Goal: Check status: Check status

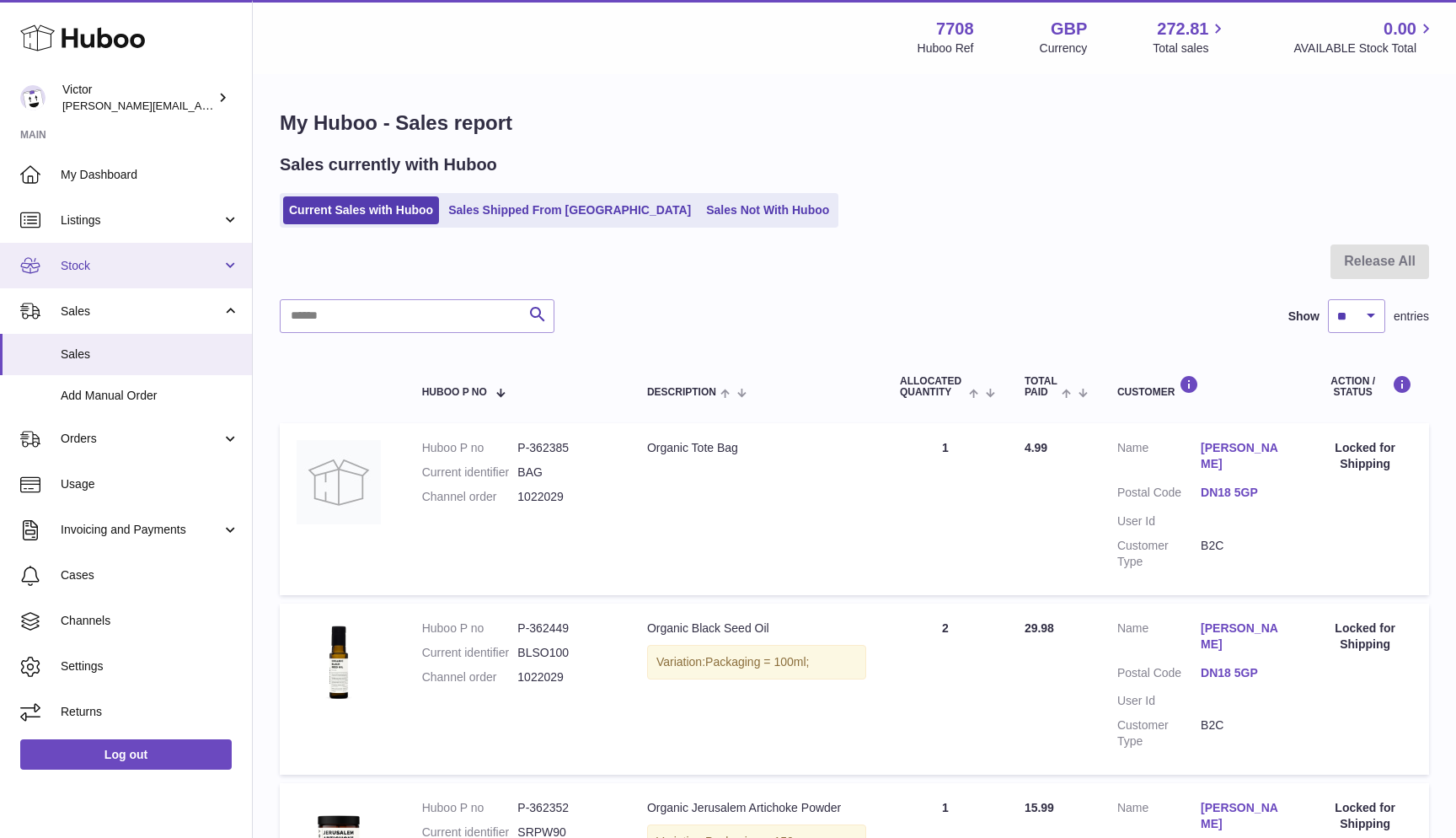
click at [108, 266] on span "Stock" at bounding box center [141, 266] width 161 height 16
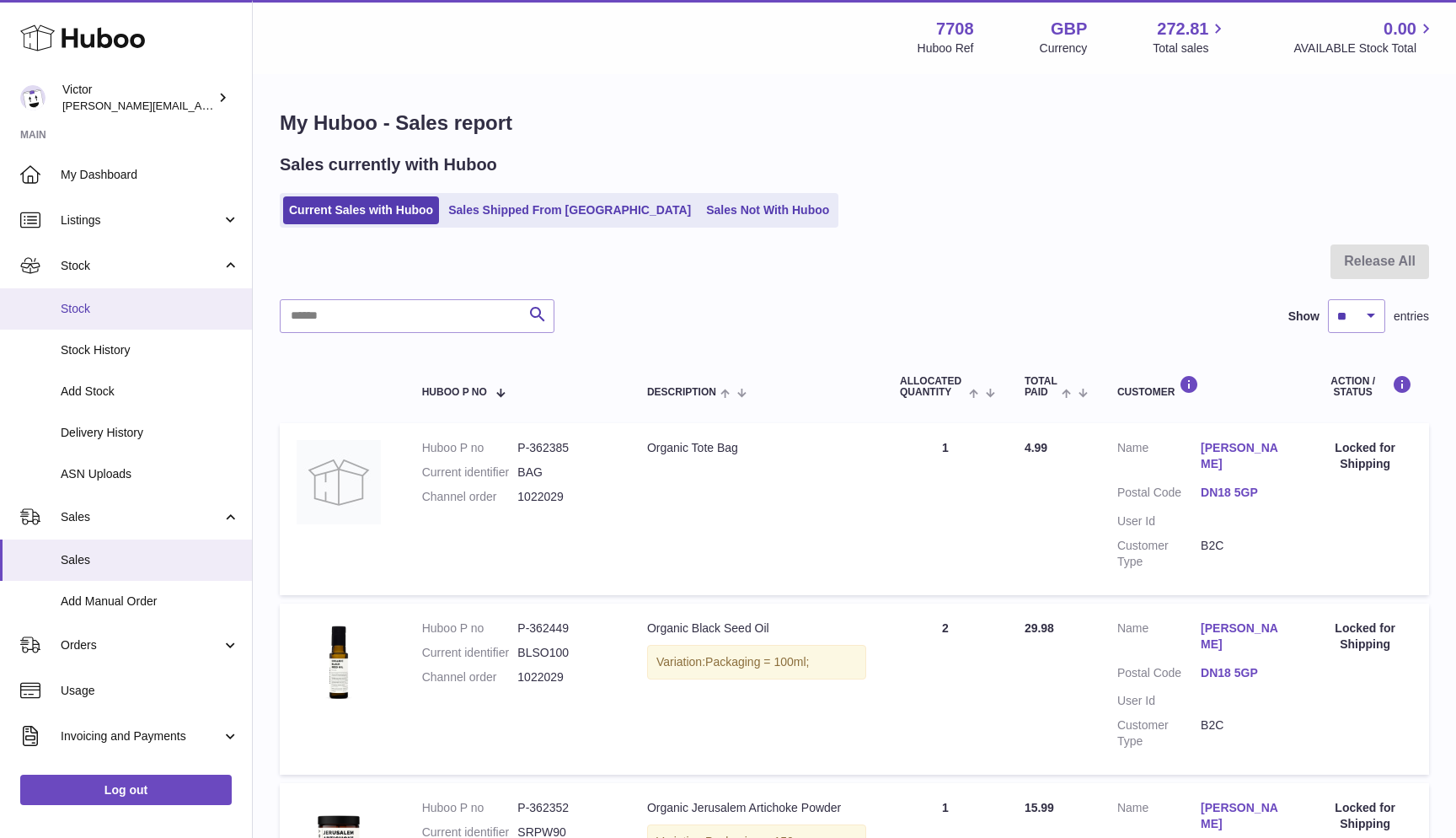
click at [88, 313] on span "Stock" at bounding box center [150, 309] width 178 height 16
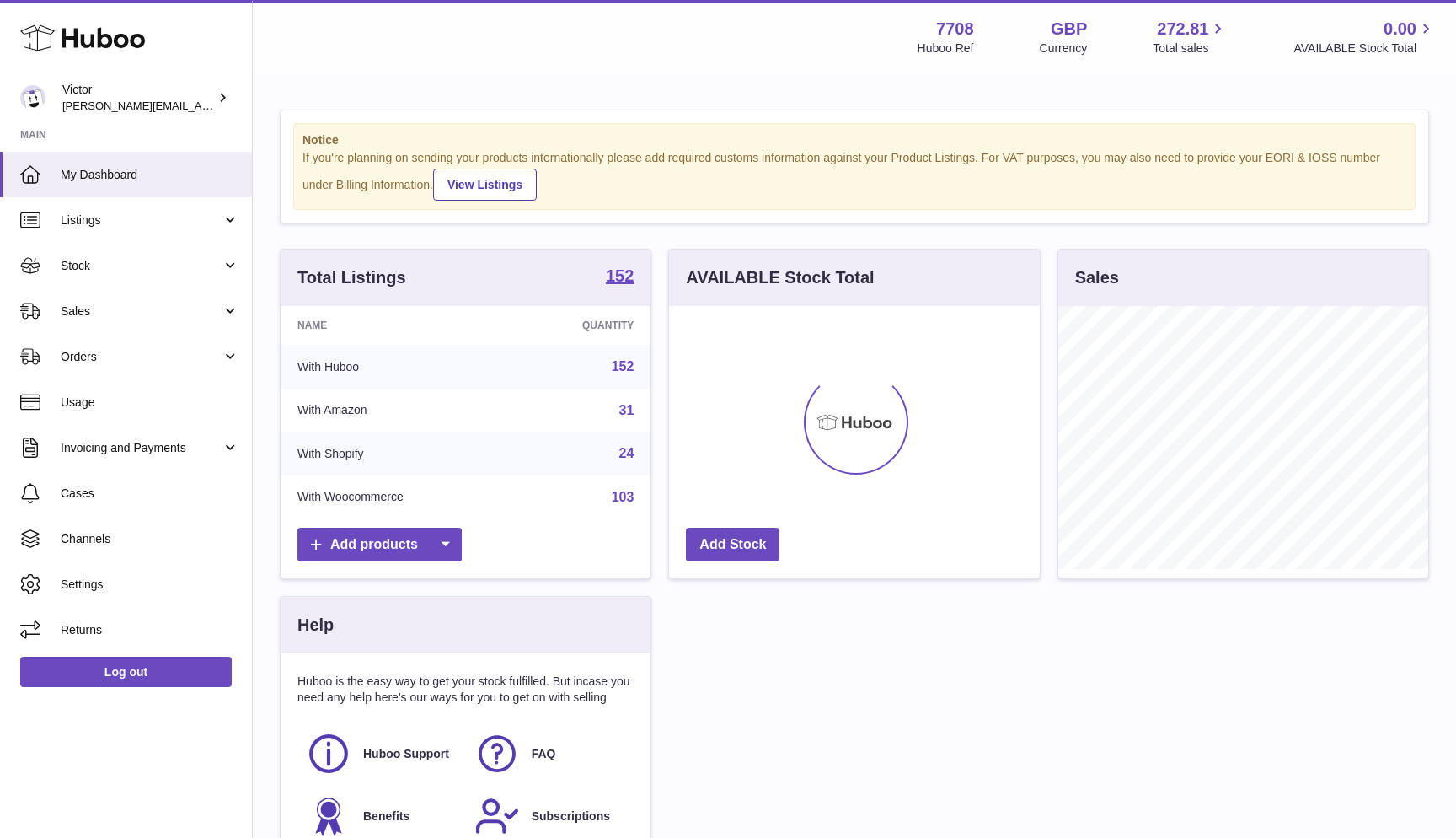
scroll to position [263, 370]
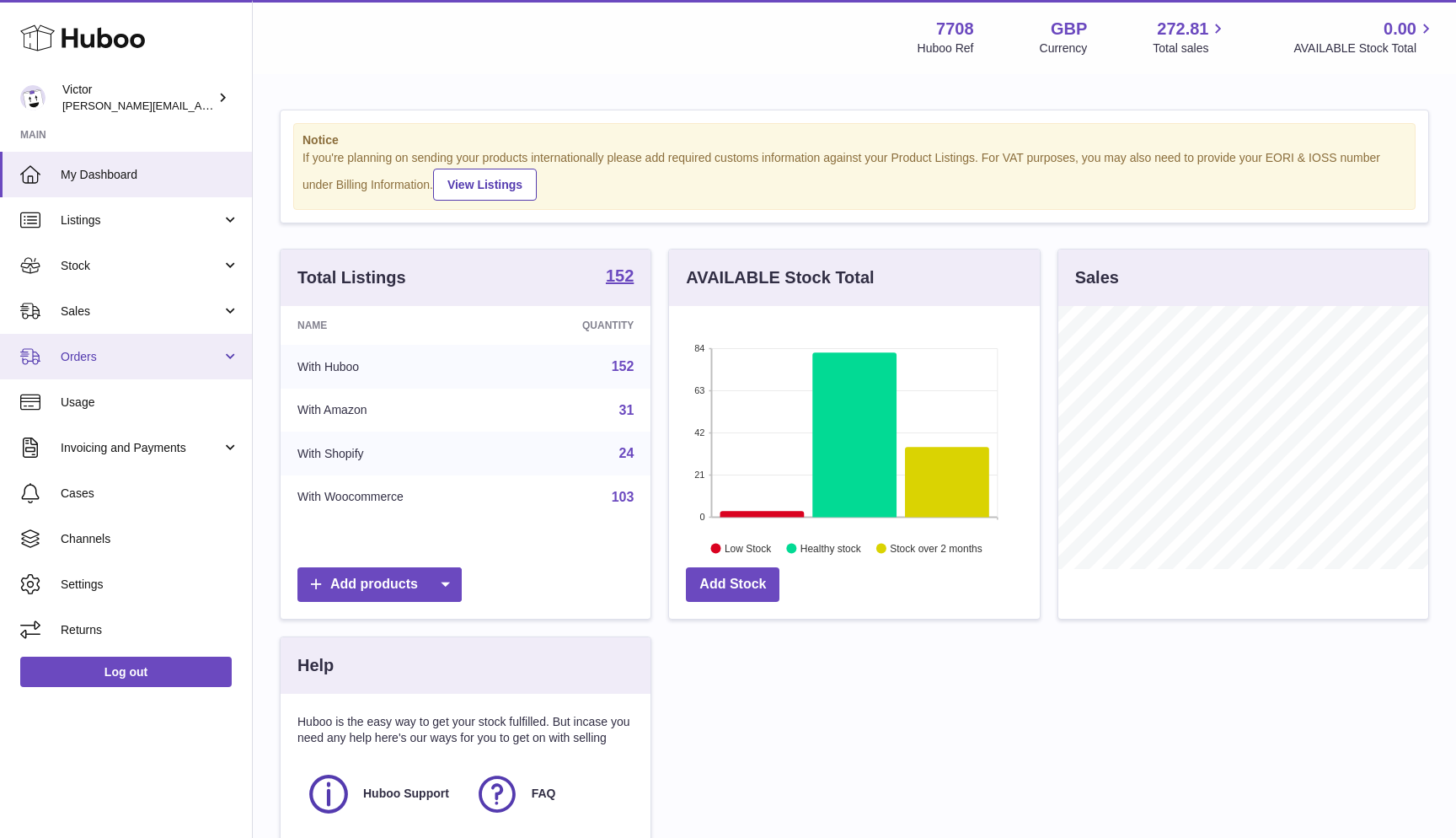
click at [157, 364] on link "Orders" at bounding box center [126, 357] width 252 height 46
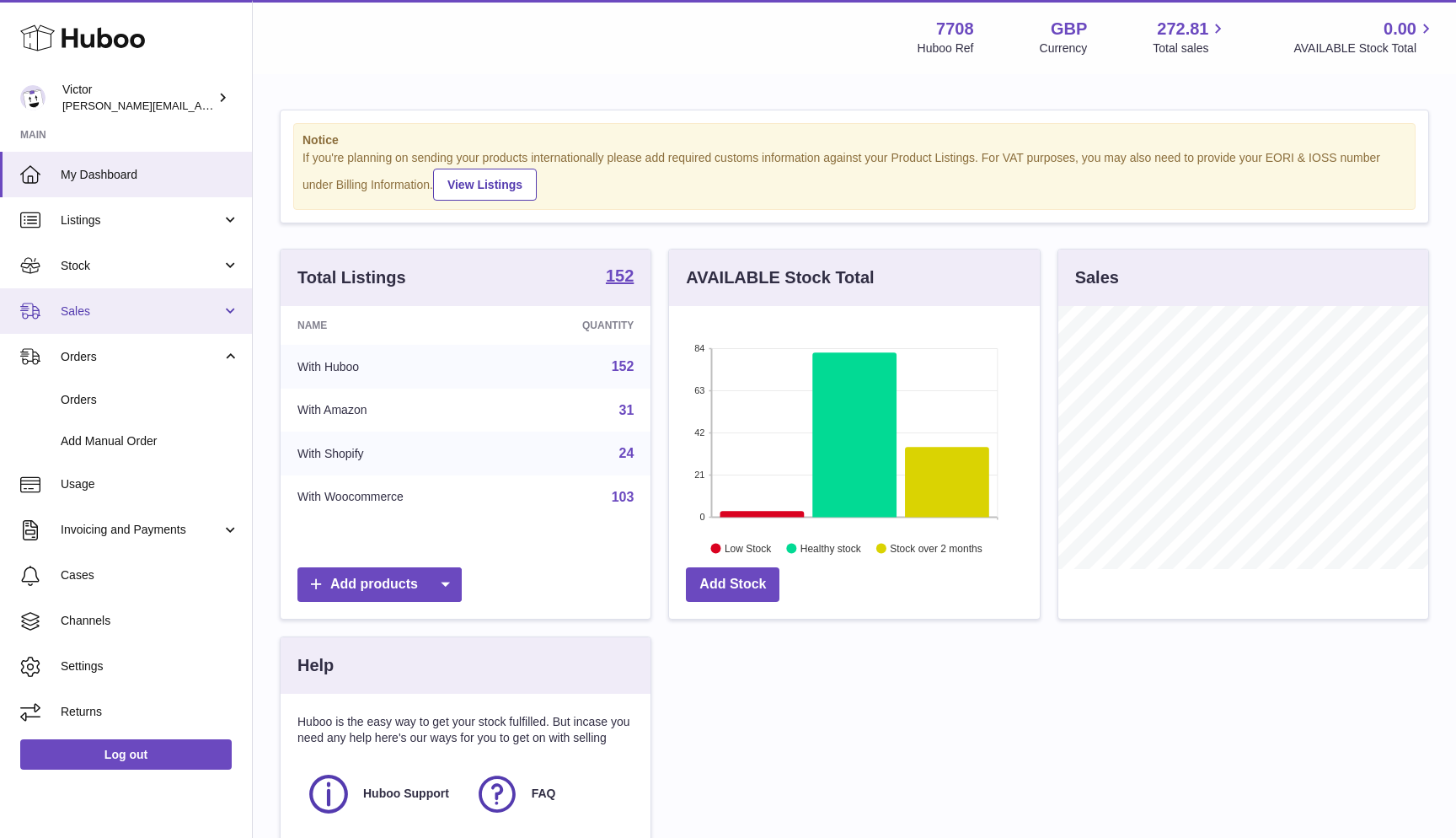
click at [115, 313] on span "Sales" at bounding box center [141, 311] width 161 height 16
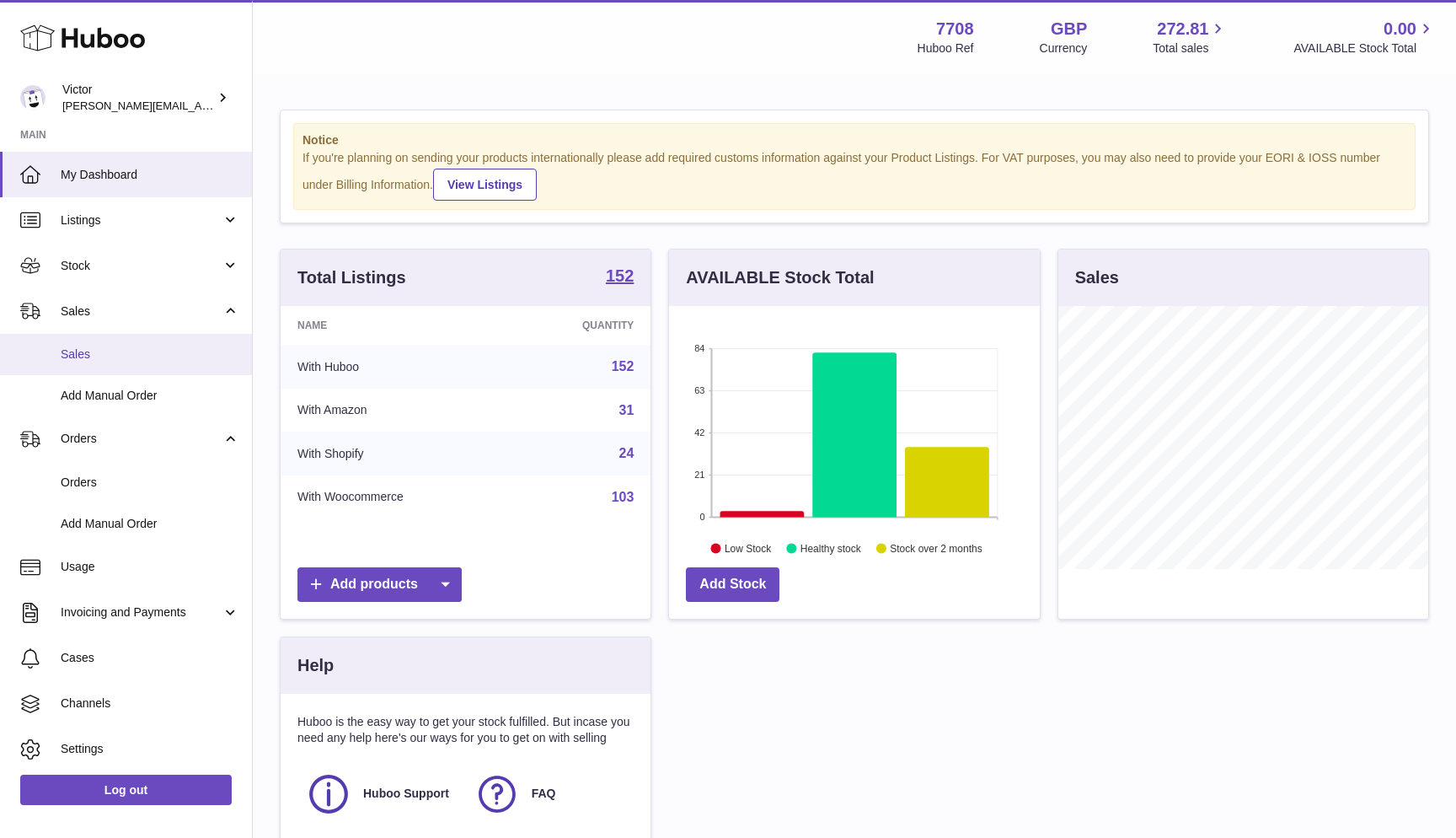
click at [117, 359] on span "Sales" at bounding box center [150, 354] width 178 height 16
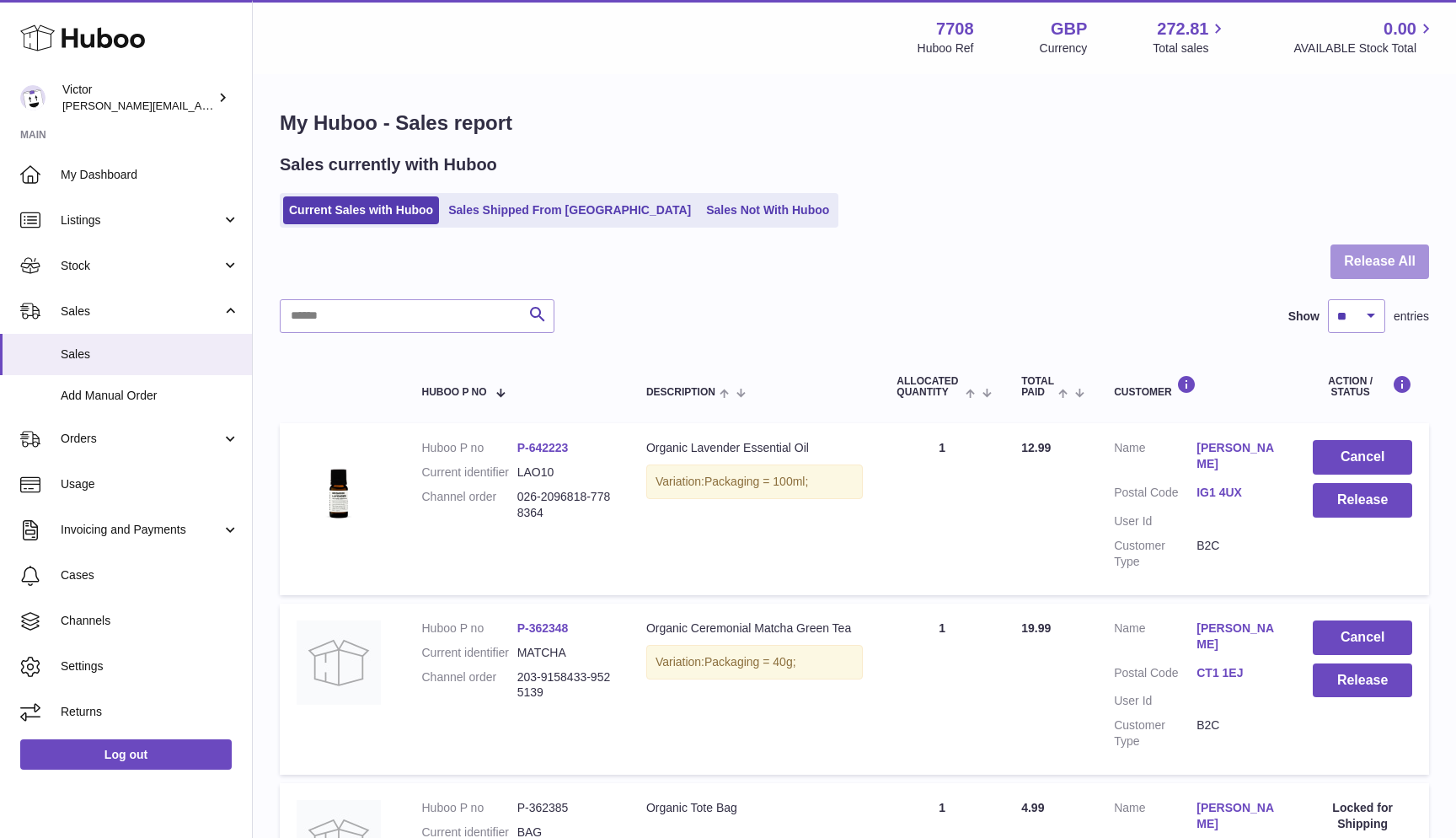
click at [1395, 256] on button "Release All" at bounding box center [1380, 261] width 99 height 35
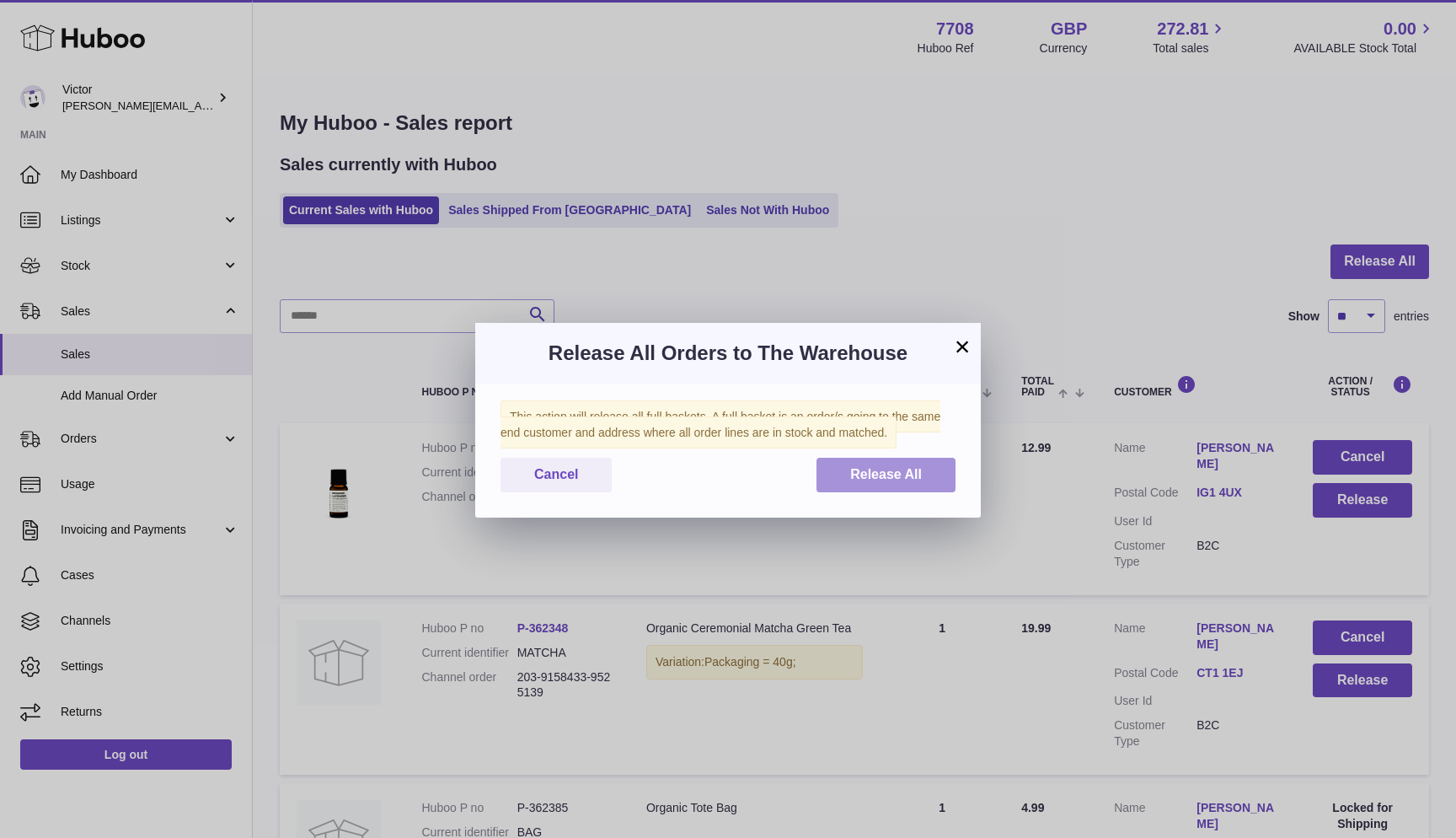
click at [951, 465] on button "Release All" at bounding box center [886, 474] width 139 height 35
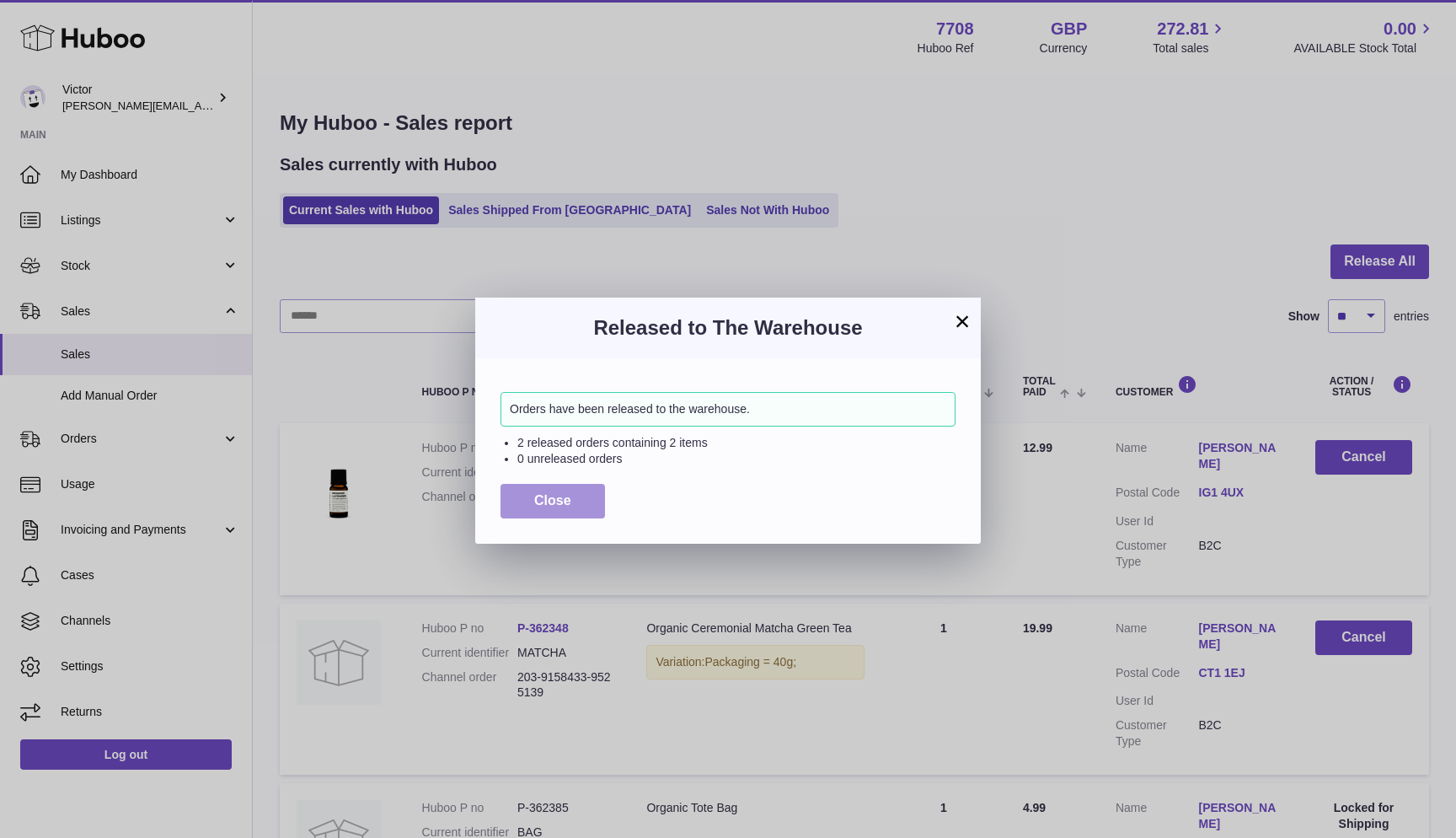
click at [552, 486] on button "Close" at bounding box center [553, 501] width 105 height 35
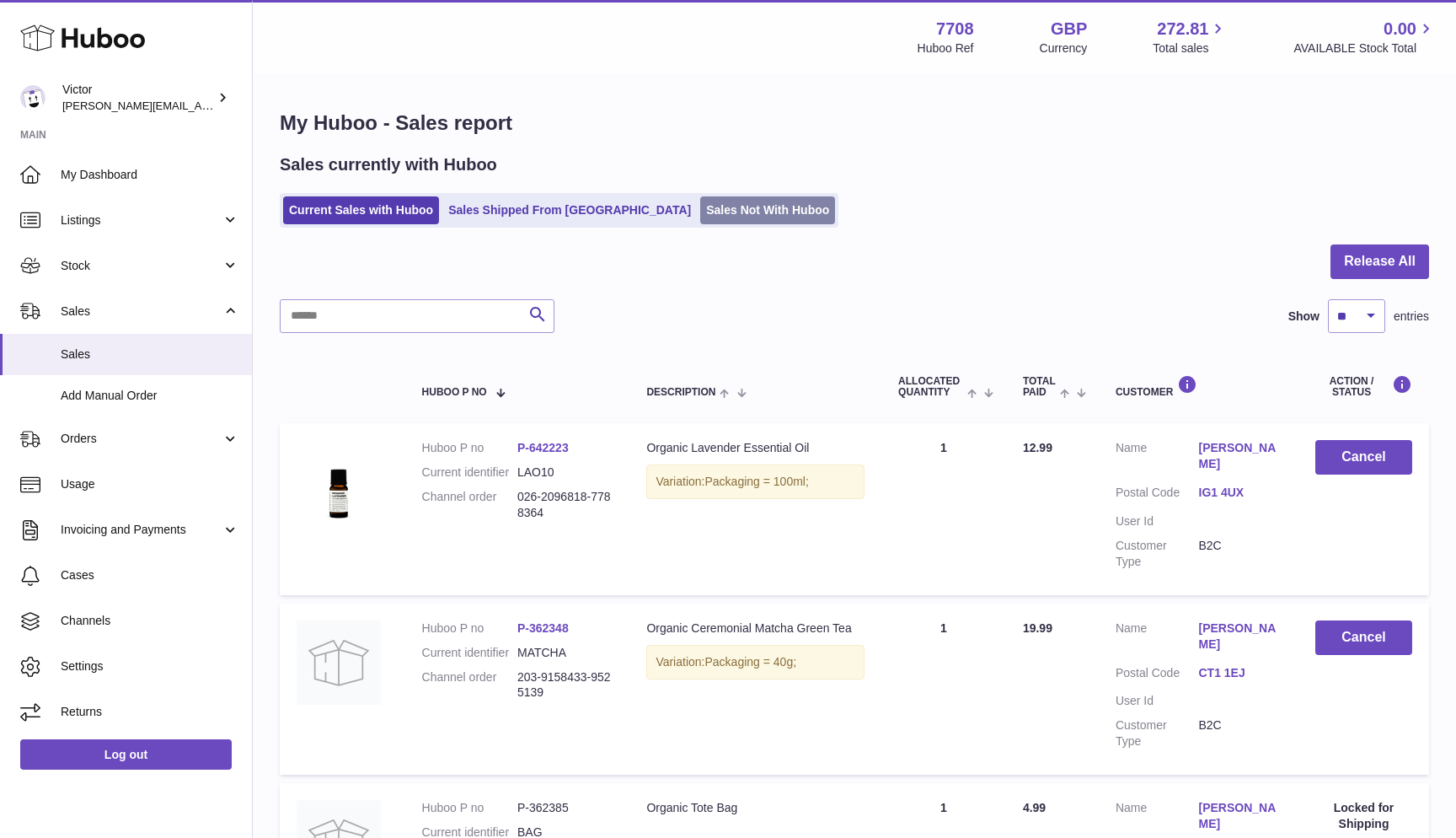
click at [700, 216] on link "Sales Not With Huboo" at bounding box center [767, 210] width 134 height 28
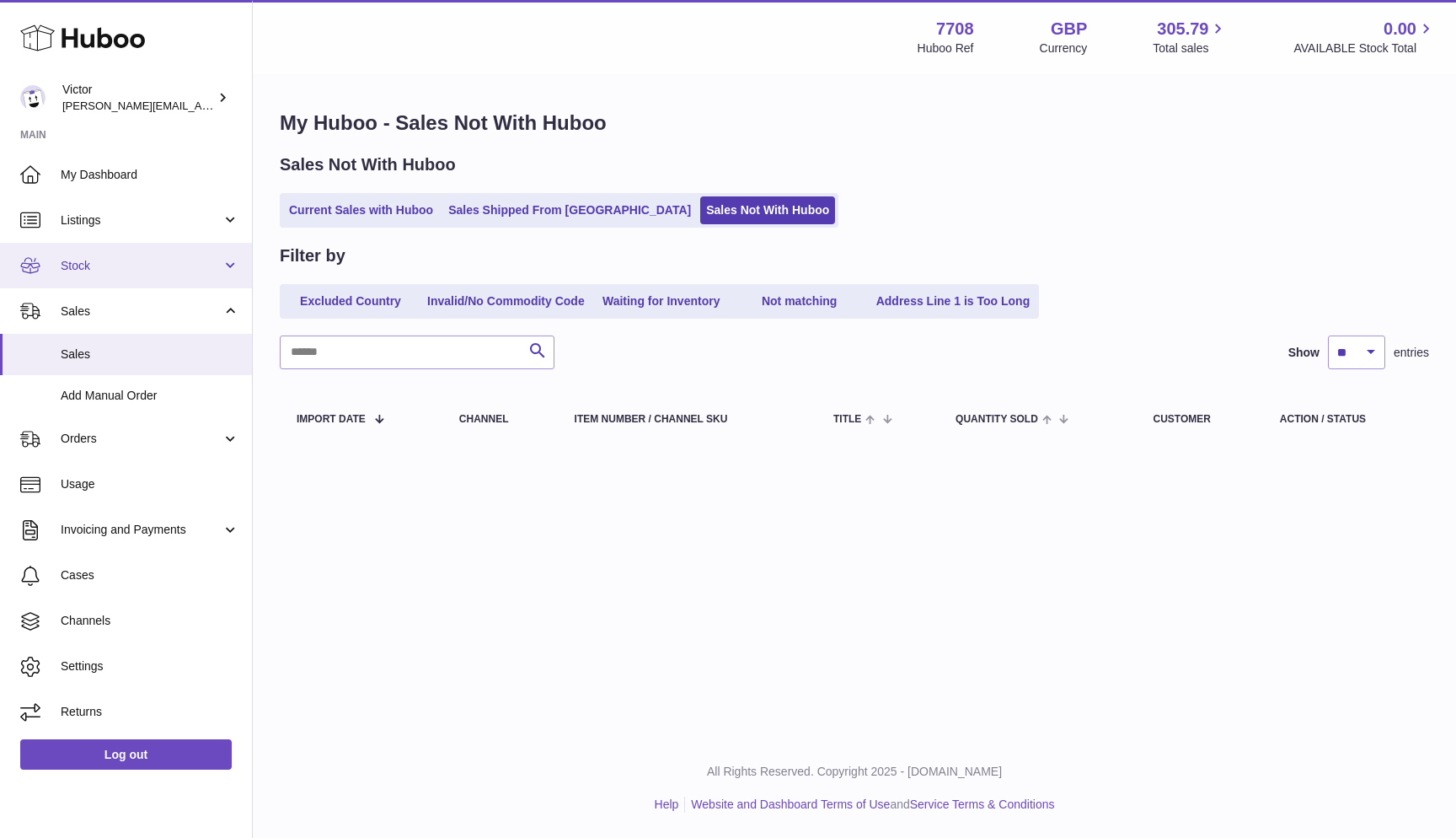
click at [172, 276] on link "Stock" at bounding box center [126, 266] width 252 height 46
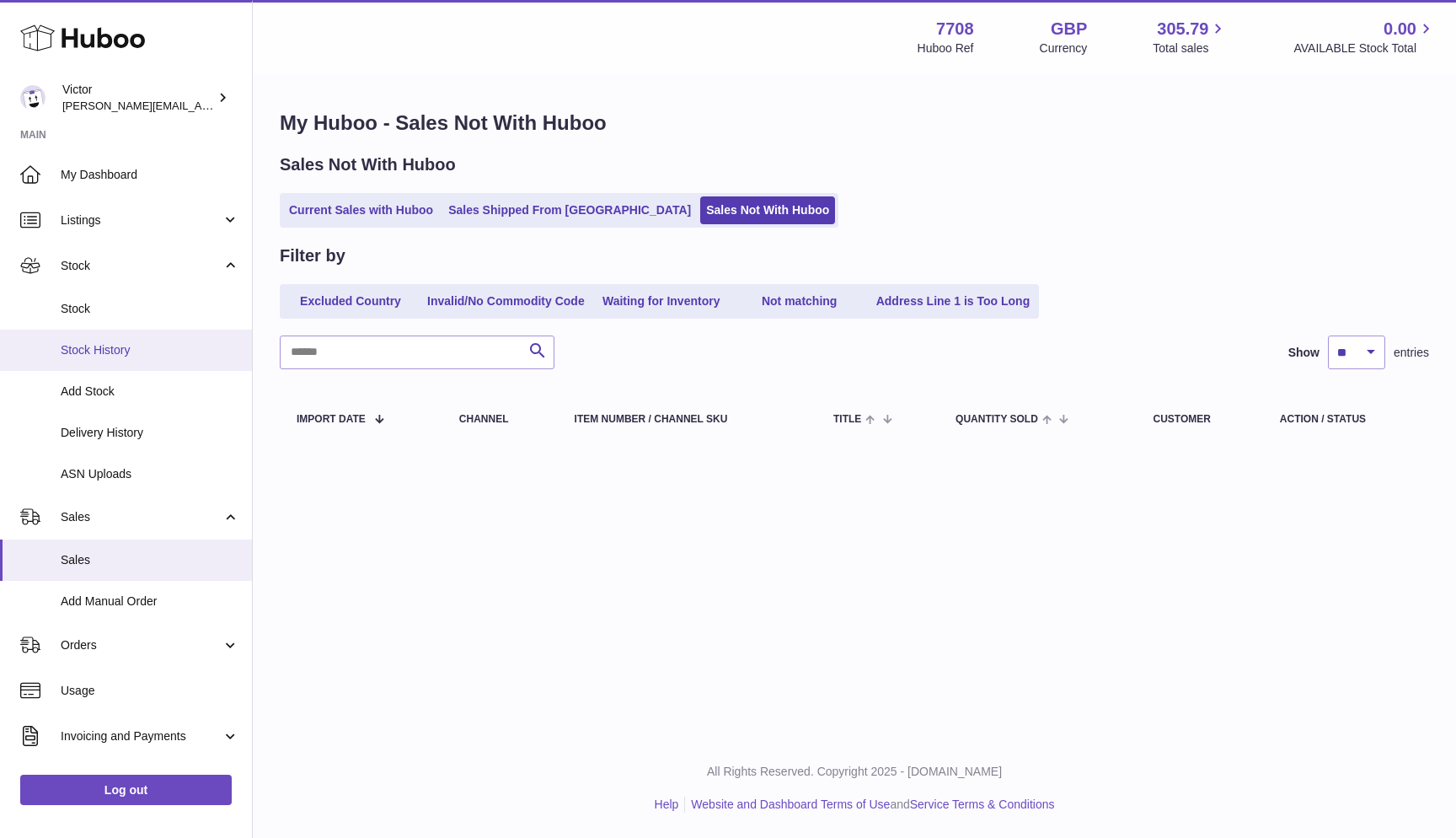
click at [140, 348] on span "Stock History" at bounding box center [150, 350] width 178 height 16
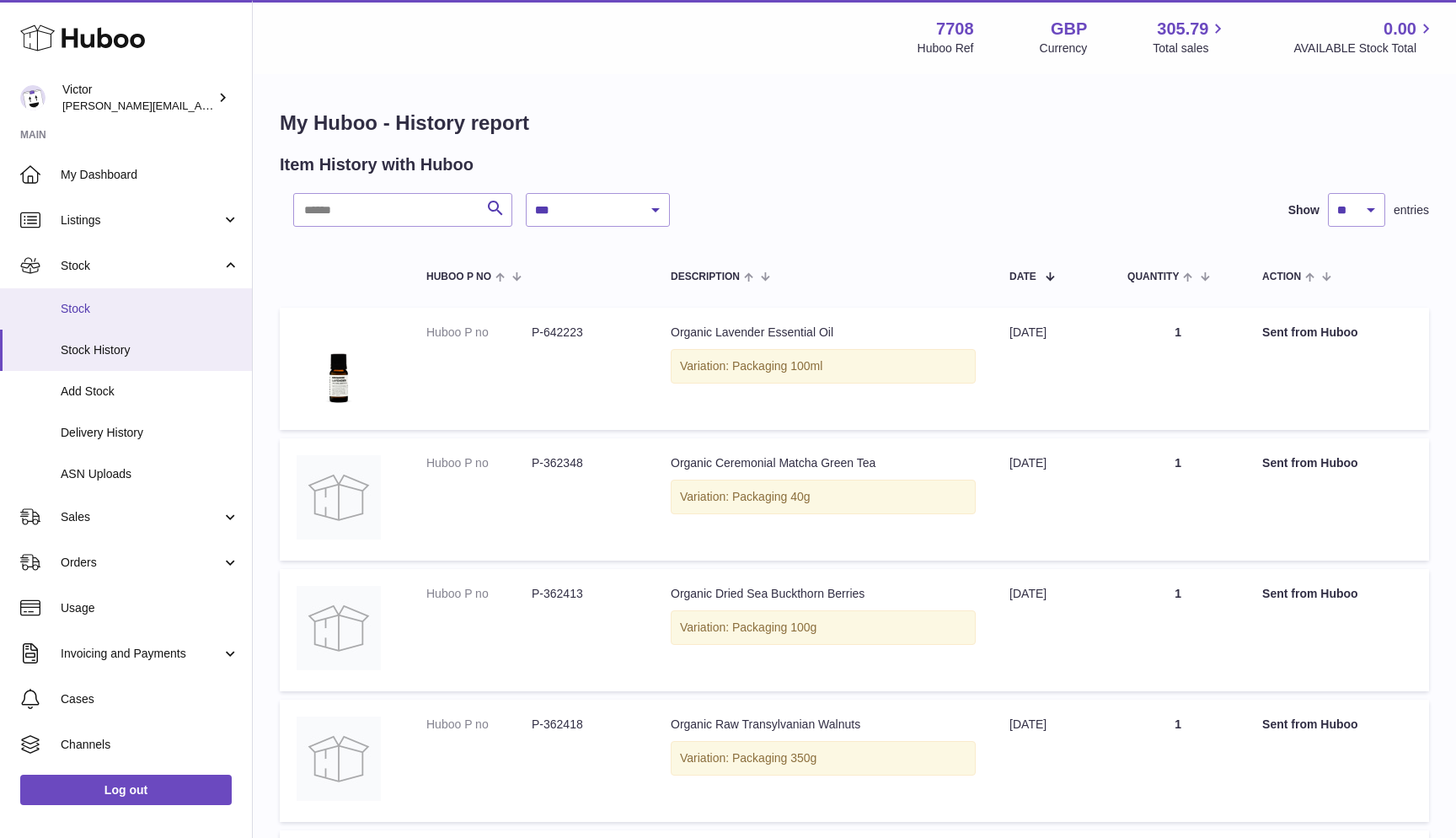
click at [116, 302] on span "Stock" at bounding box center [150, 309] width 178 height 16
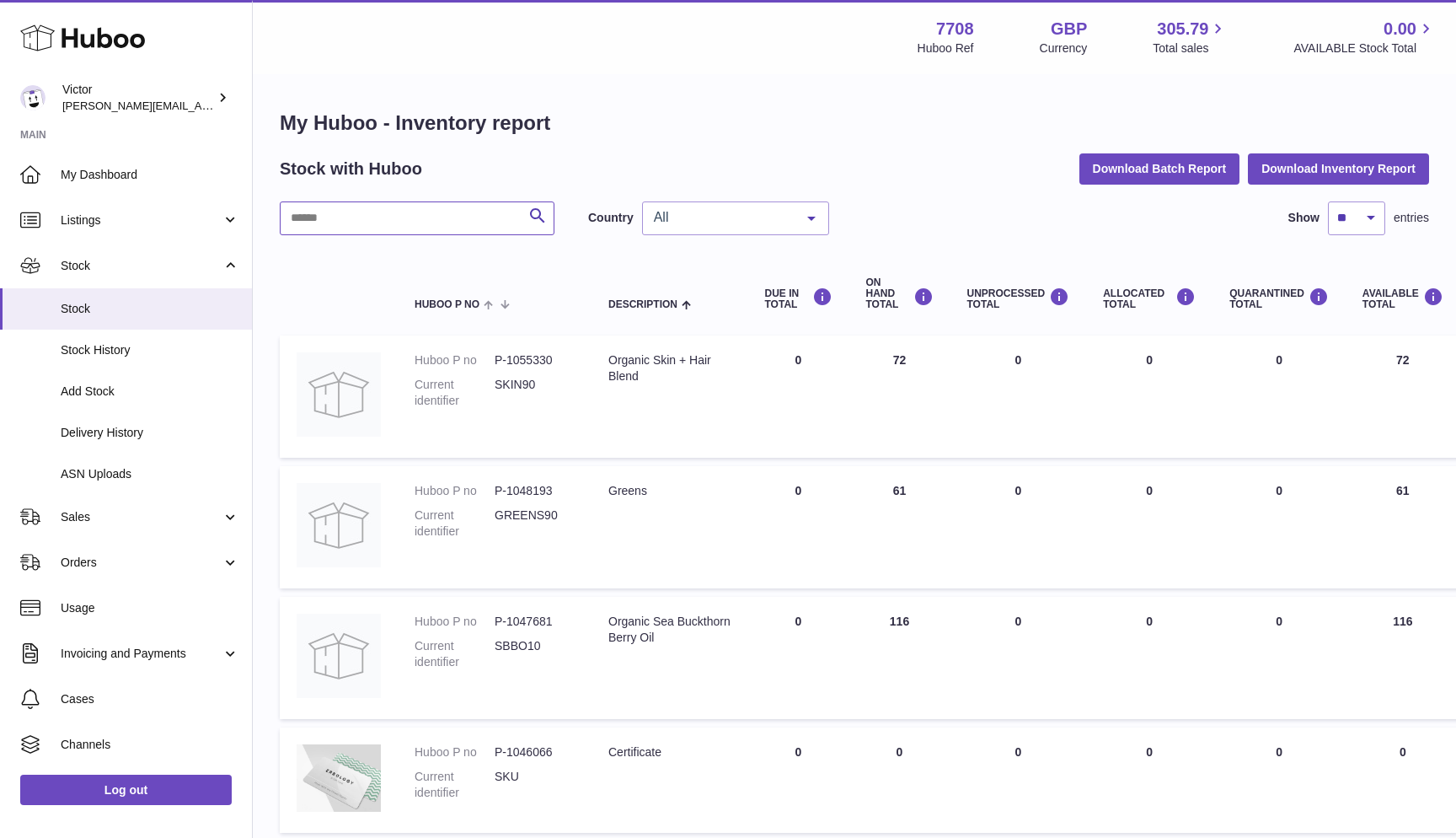
click at [348, 221] on input "text" at bounding box center [417, 218] width 275 height 34
click at [501, 507] on dd "GREENS90" at bounding box center [534, 523] width 80 height 32
copy dd "GREENS90"
click at [385, 223] on input "text" at bounding box center [417, 218] width 275 height 34
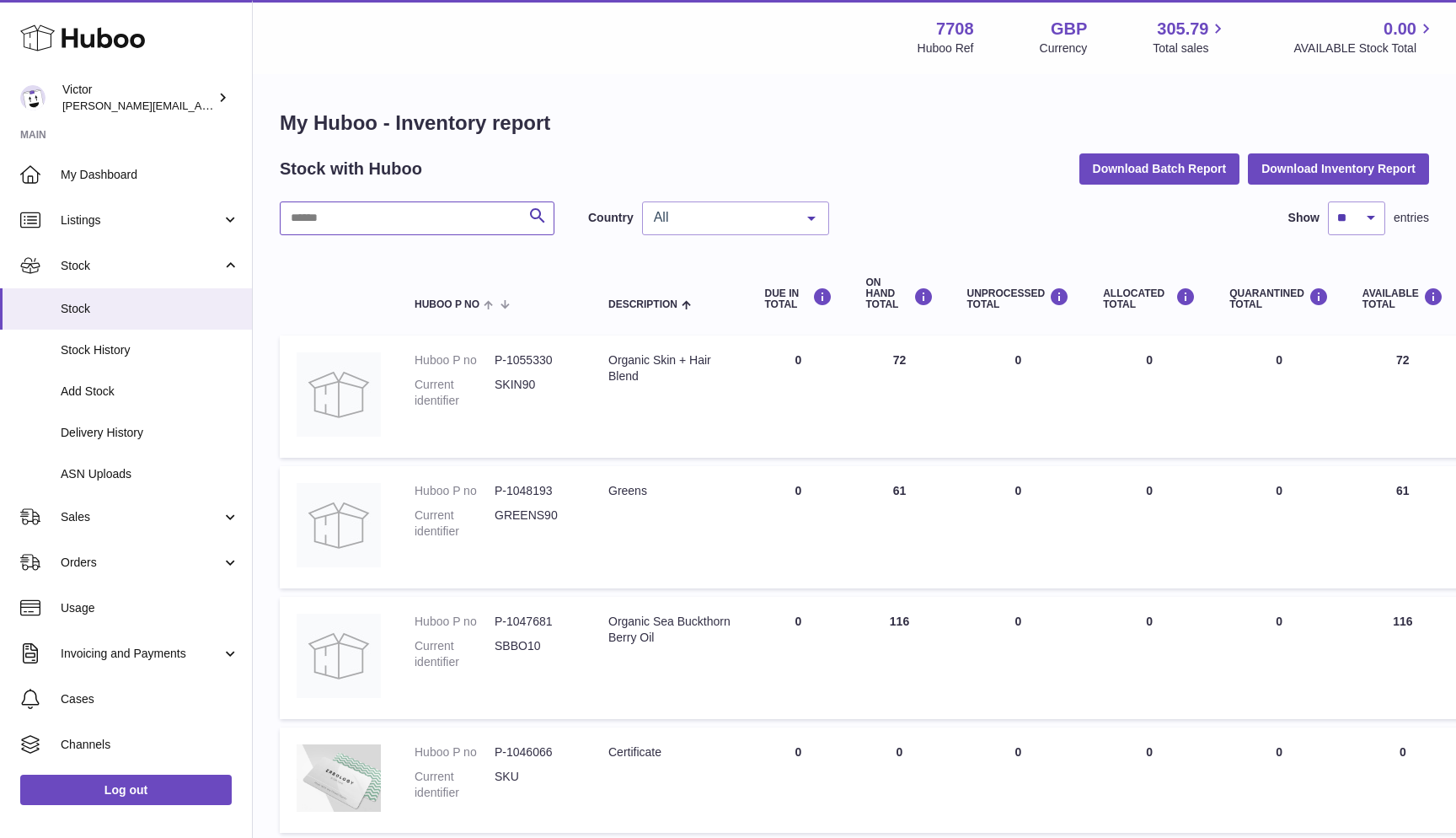
paste input "********"
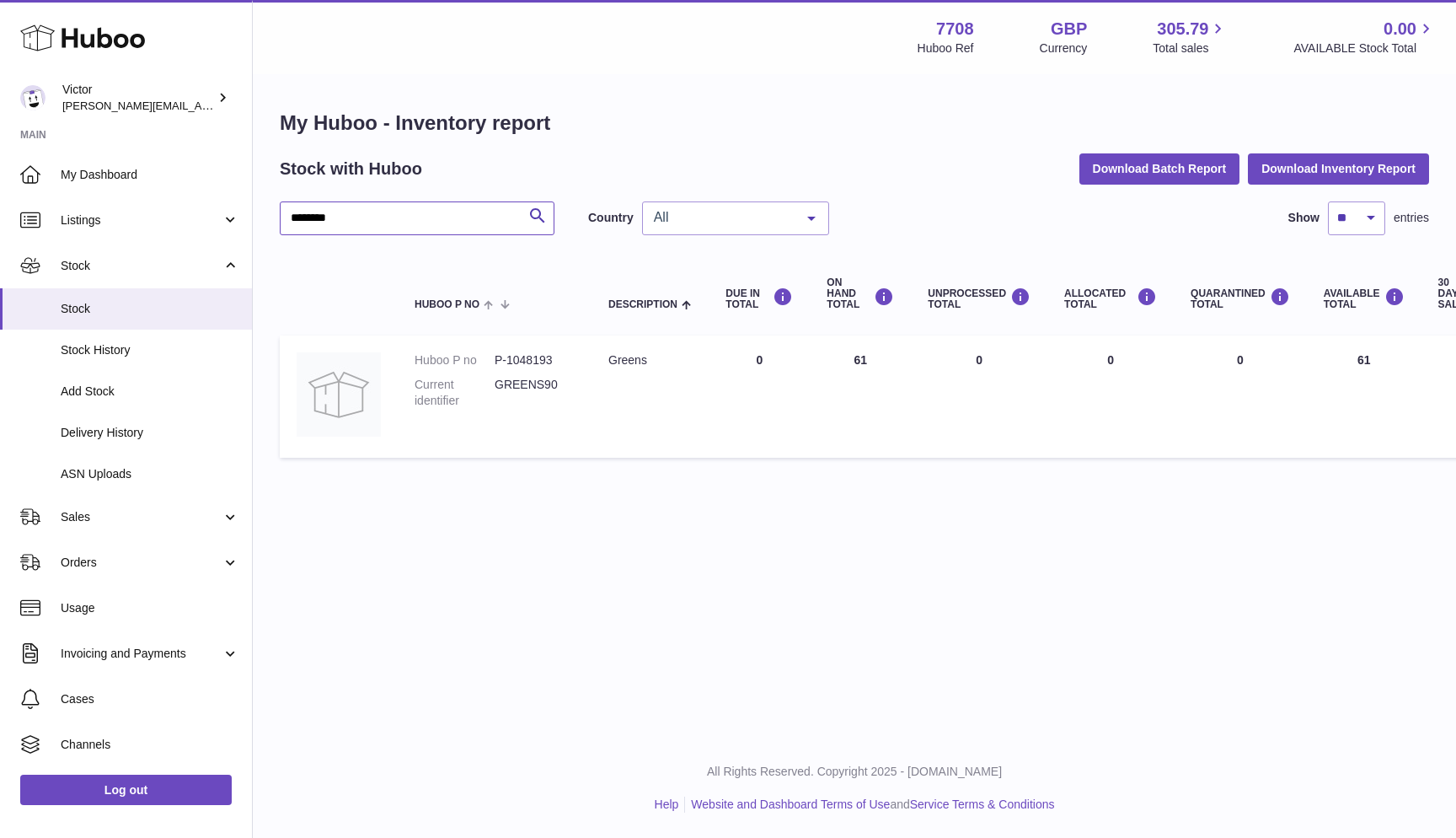
type input "********"
click at [736, 221] on span "All" at bounding box center [721, 217] width 145 height 17
click at [709, 277] on span "GB" at bounding box center [735, 286] width 185 height 34
click at [757, 213] on span "GB" at bounding box center [721, 217] width 145 height 17
click at [740, 312] on span "NL" at bounding box center [735, 320] width 185 height 34
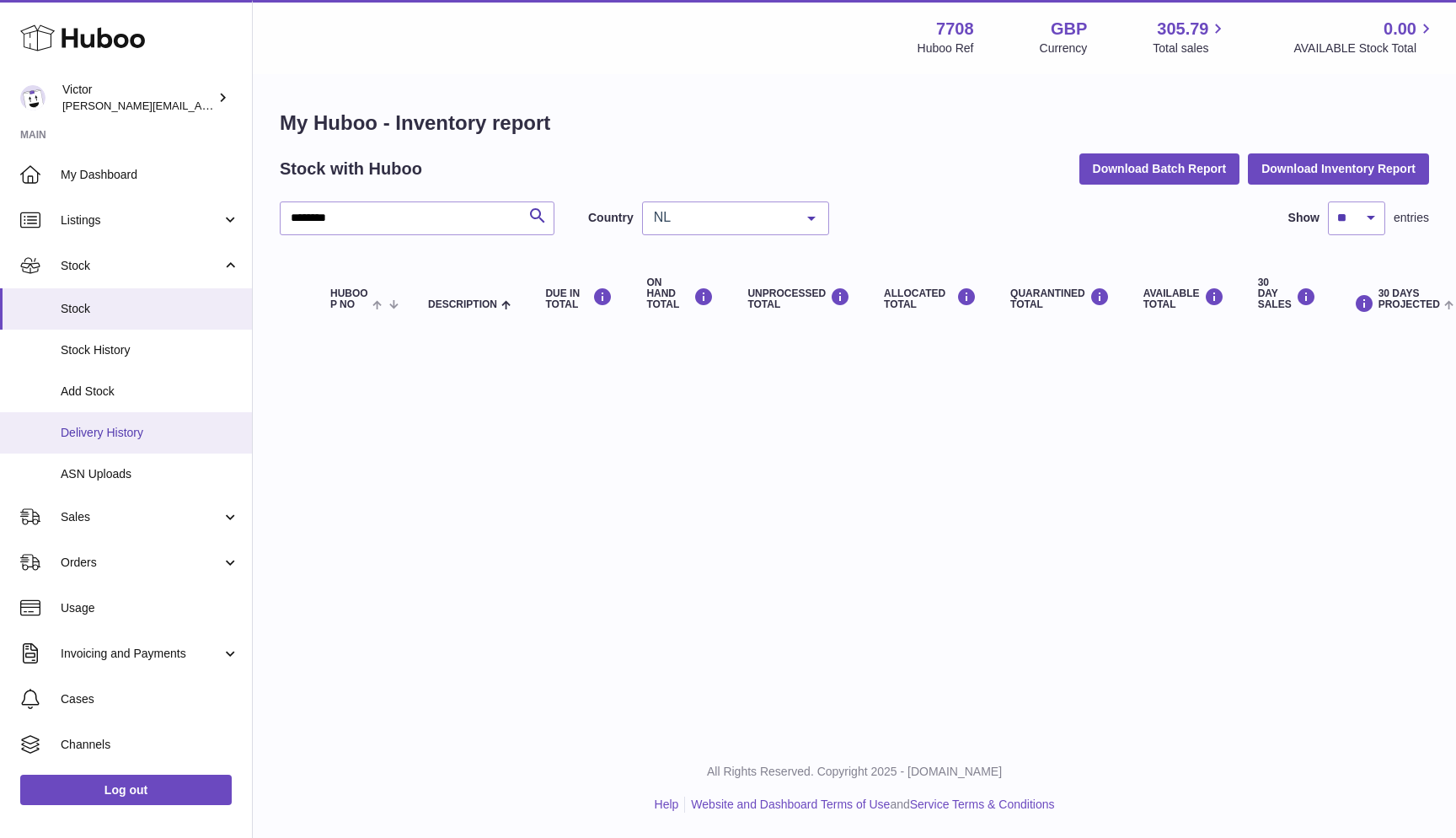
click at [106, 419] on link "Delivery History" at bounding box center [126, 432] width 252 height 41
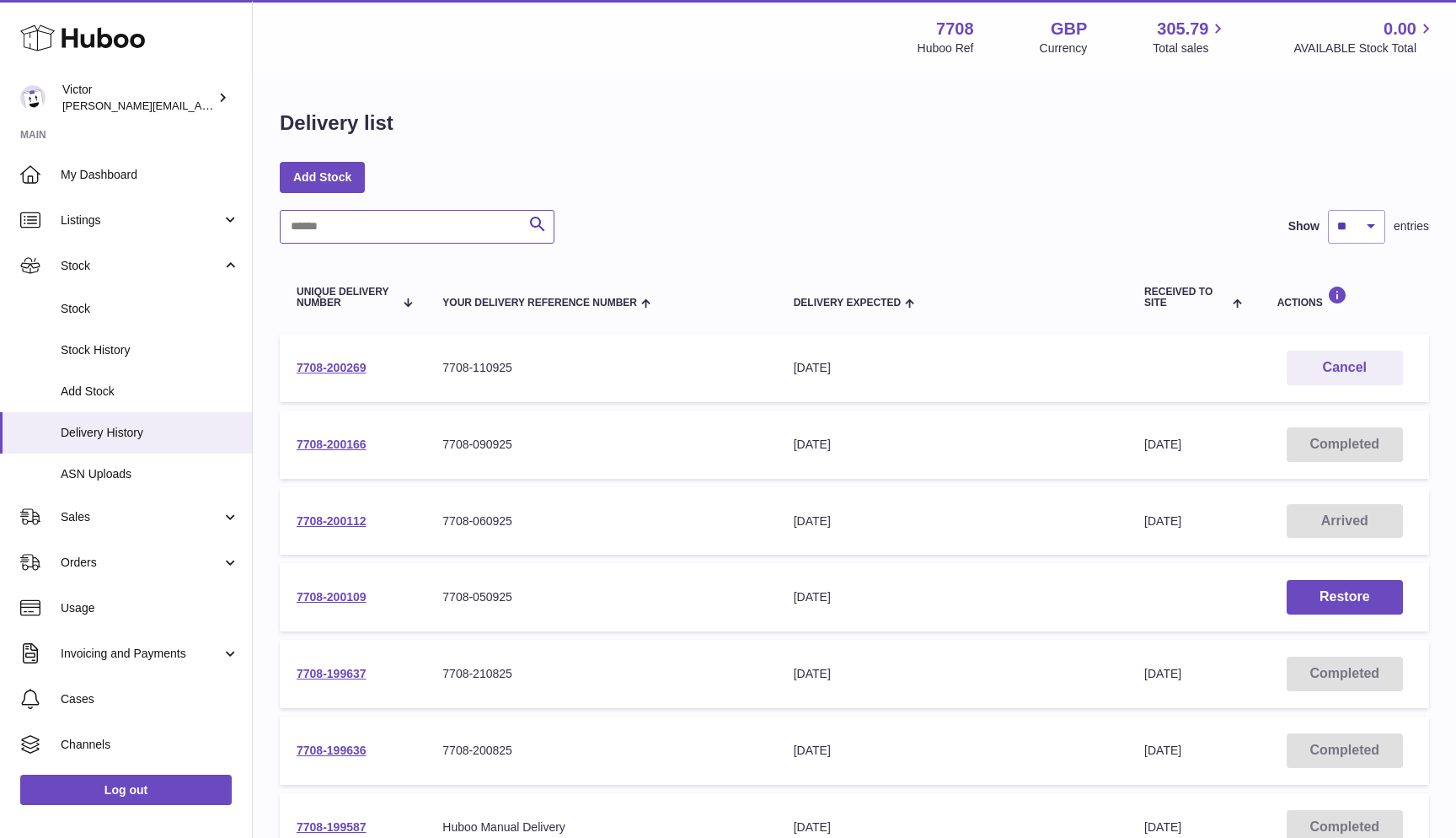
click at [370, 230] on input "text" at bounding box center [417, 227] width 275 height 34
paste input "**********"
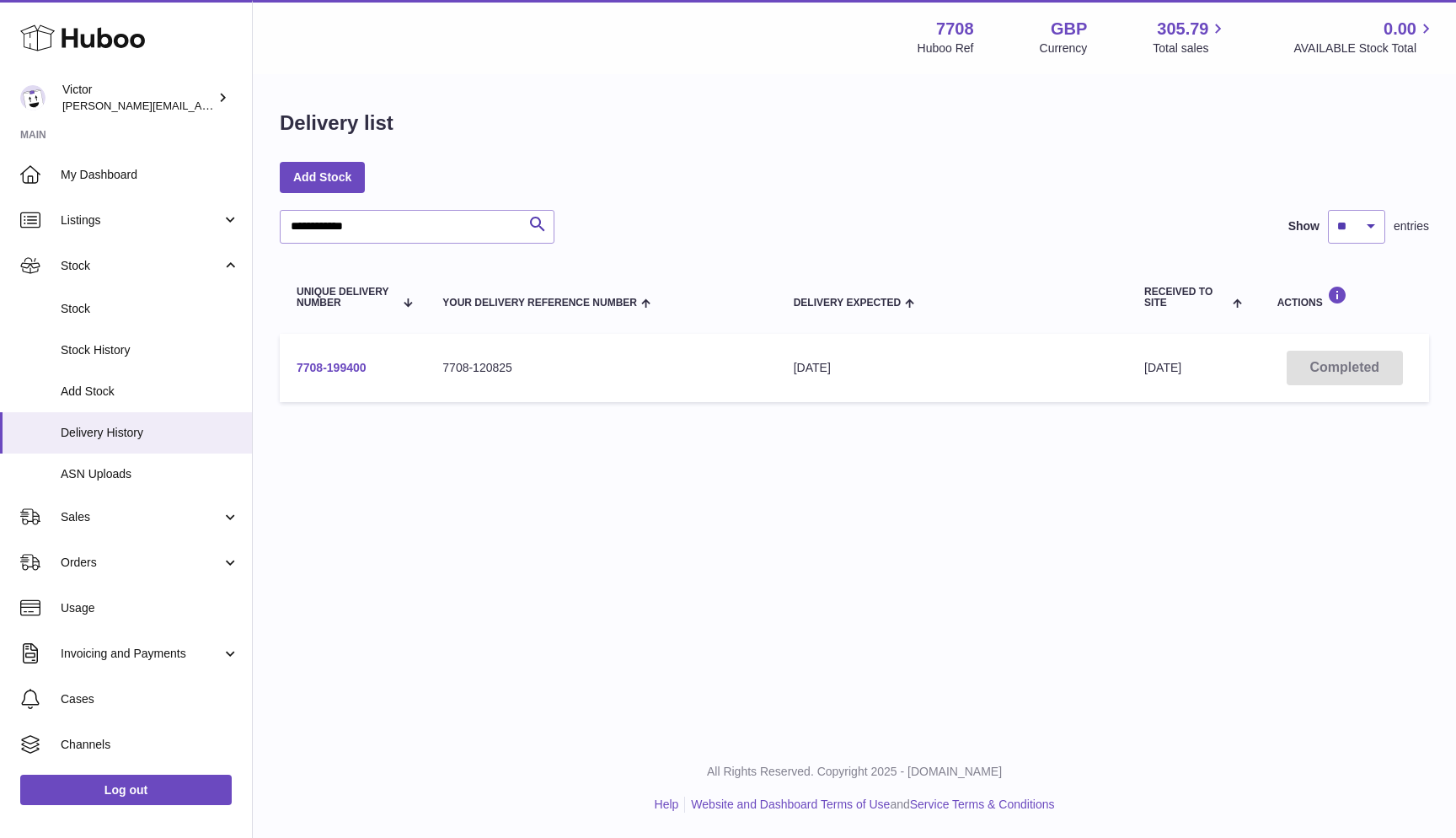
click at [314, 365] on link "7708-199400" at bounding box center [331, 368] width 70 height 14
click at [340, 227] on input "**********" at bounding box center [417, 227] width 275 height 34
paste input "text"
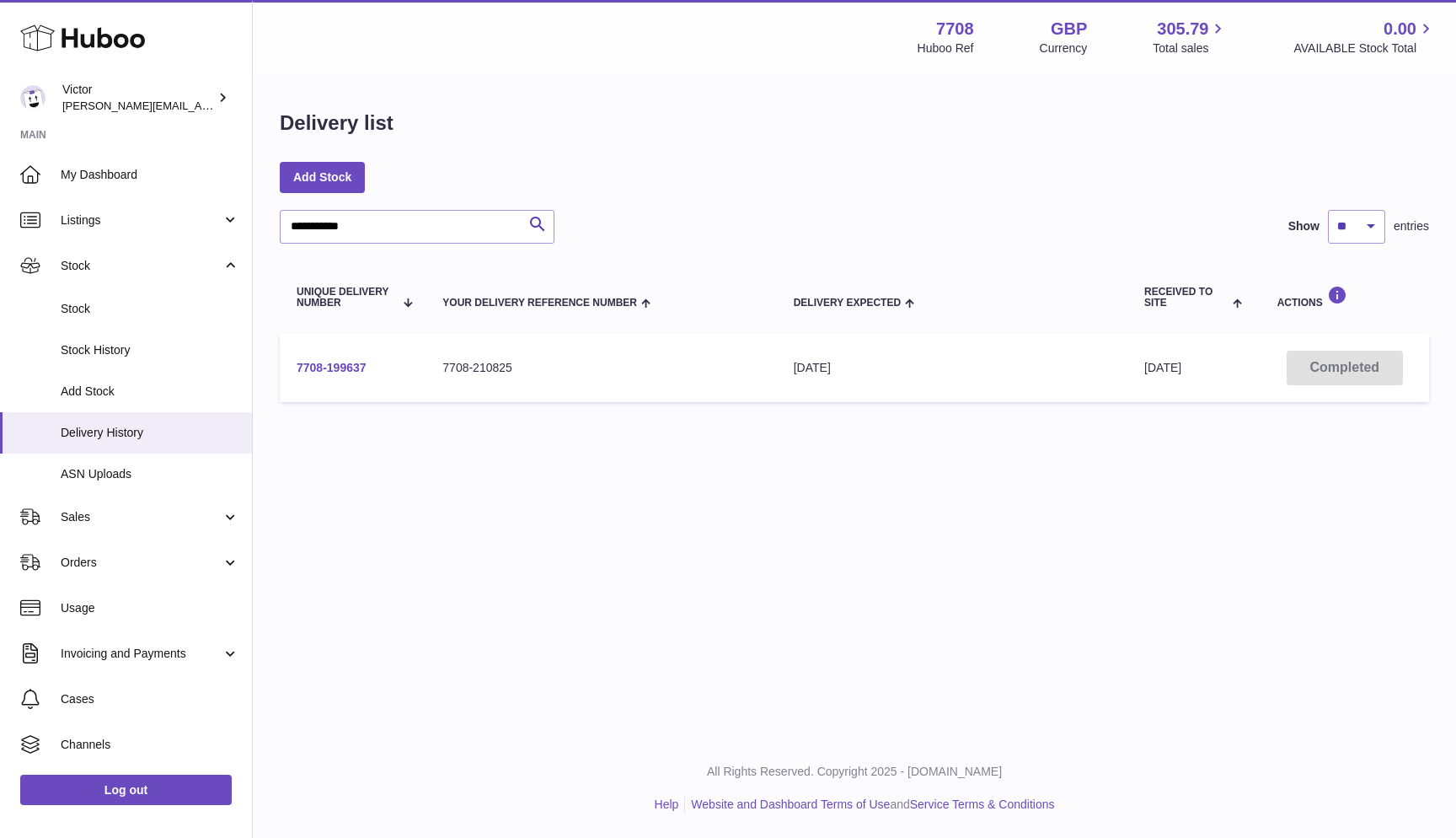
click at [330, 370] on link "7708-199637" at bounding box center [331, 368] width 70 height 14
click at [348, 222] on input "**********" at bounding box center [417, 227] width 275 height 34
paste input "text"
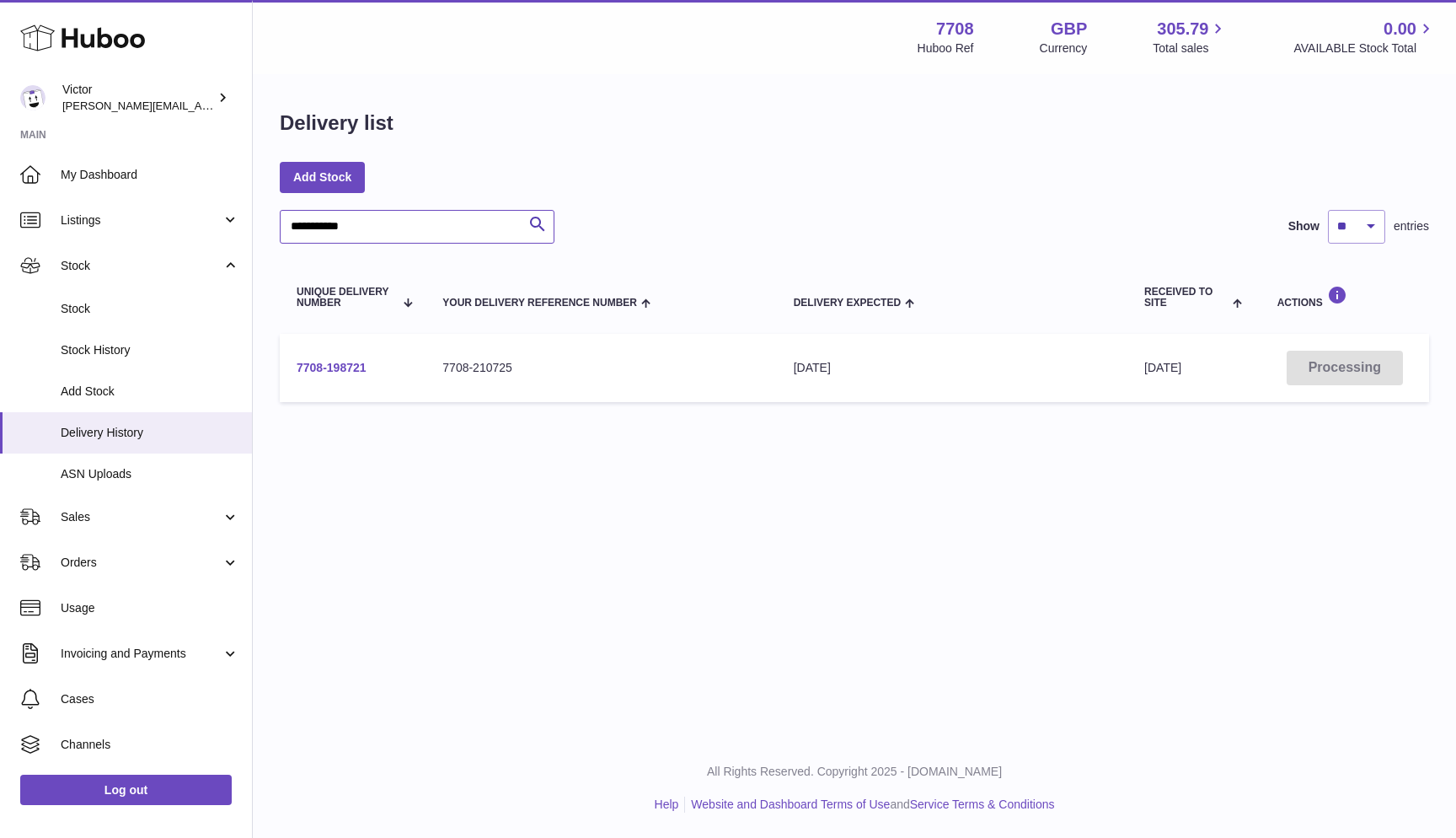
type input "**********"
click at [339, 369] on link "7708-198721" at bounding box center [331, 368] width 70 height 14
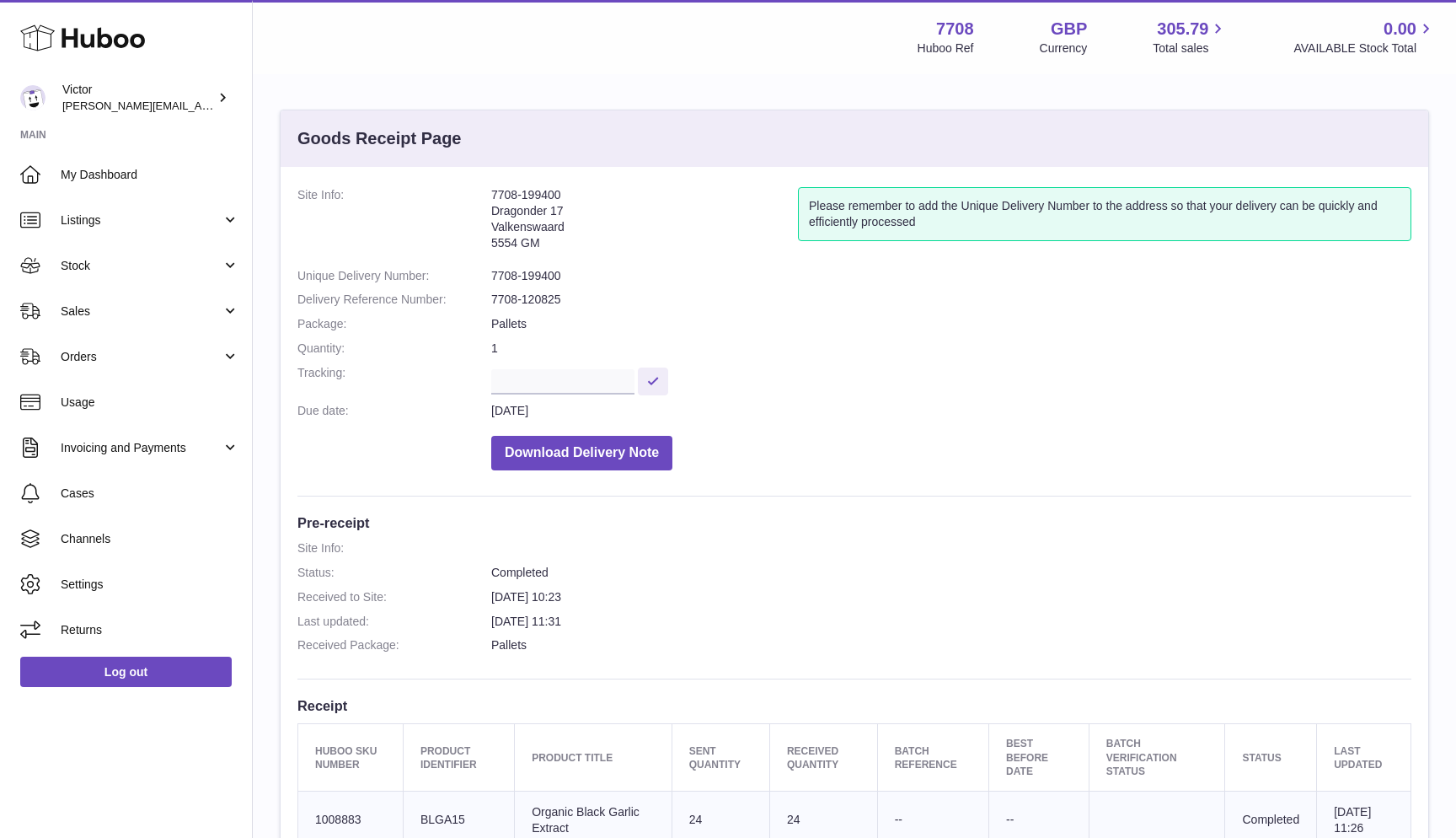
scroll to position [1, 0]
